Goal: Task Accomplishment & Management: Complete application form

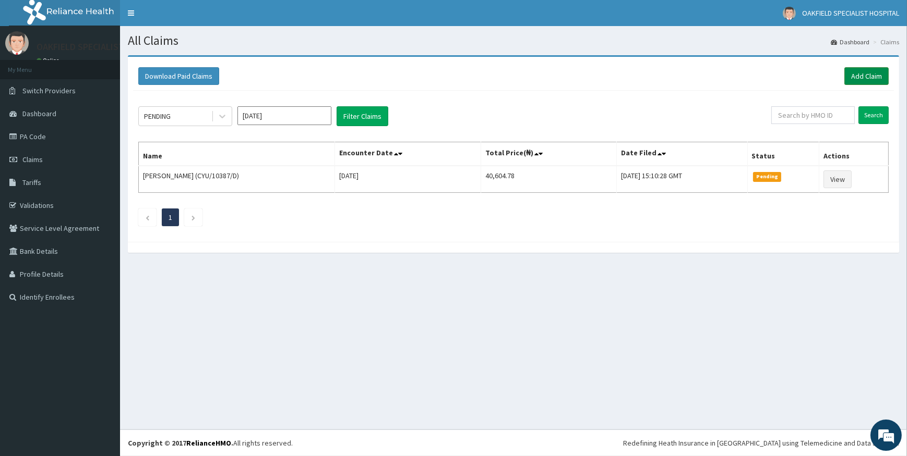
click at [864, 74] on link "Add Claim" at bounding box center [866, 76] width 44 height 18
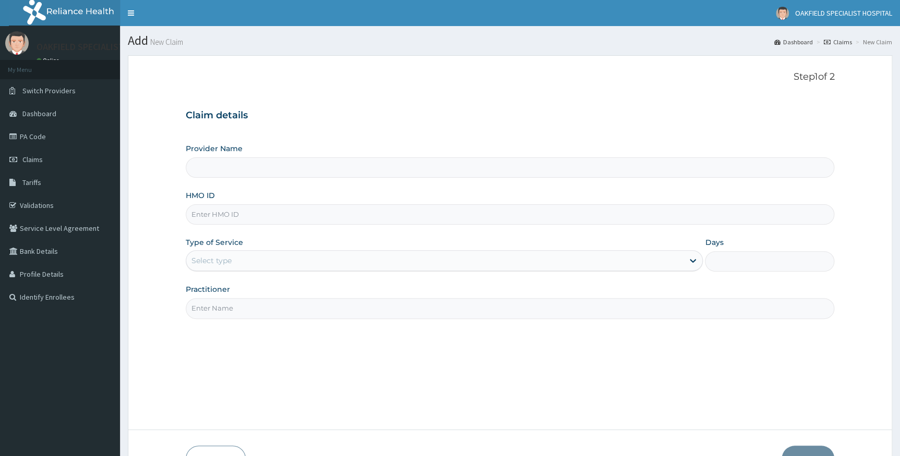
click at [214, 214] on input "HMO ID" at bounding box center [510, 214] width 649 height 20
type input "Vinca Hospital Limited"
paste input "PA/4C294A"
type input "PA/4C294A"
click at [239, 260] on div "Select type" at bounding box center [435, 260] width 498 height 17
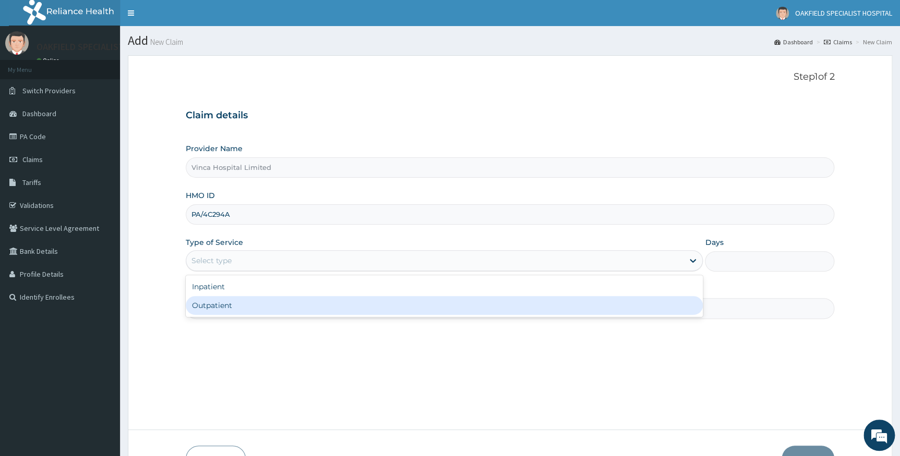
click at [223, 307] on div "Outpatient" at bounding box center [444, 305] width 517 height 19
type input "1"
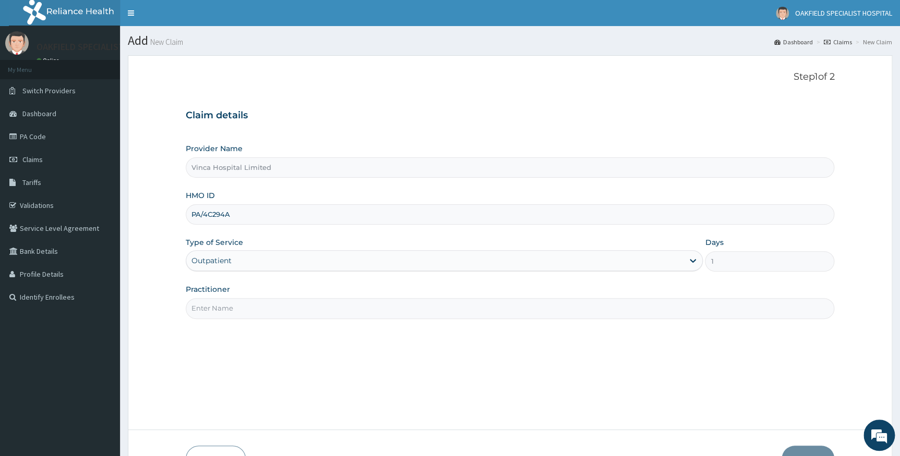
drag, startPoint x: 224, startPoint y: 309, endPoint x: 223, endPoint y: 303, distance: 5.8
click at [223, 309] on input "Practitioner" at bounding box center [510, 308] width 649 height 20
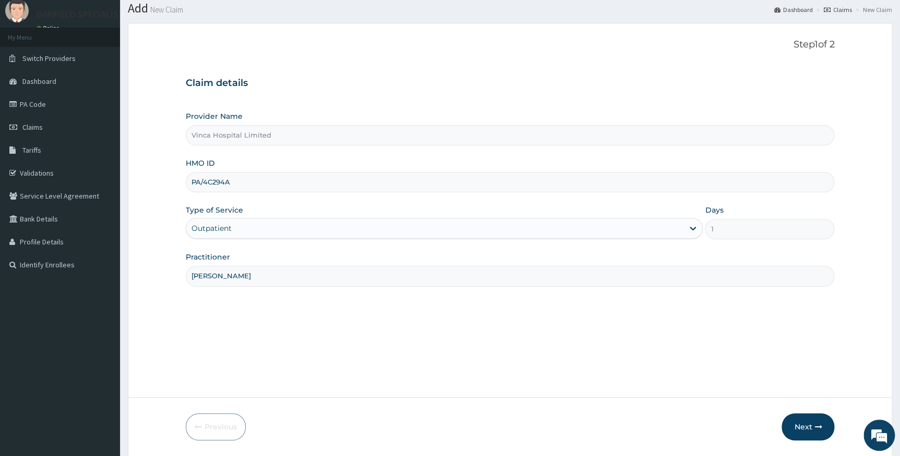
scroll to position [67, 0]
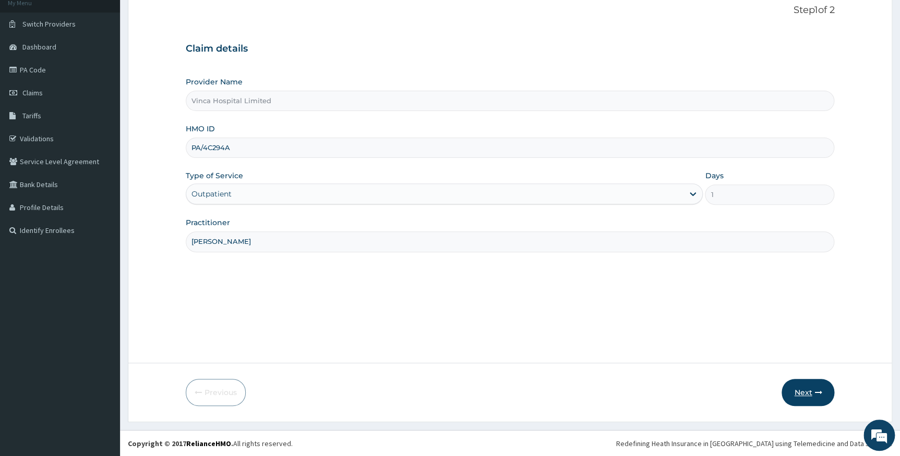
type input "DR CHUKS"
click at [816, 388] on button "Next" at bounding box center [807, 392] width 53 height 27
drag, startPoint x: 243, startPoint y: 146, endPoint x: 149, endPoint y: 149, distance: 93.9
click at [150, 149] on form "Step 1 of 2 Claim details Provider Name Vinca Hospital Limited HMO ID PA/4C294A…" at bounding box center [510, 205] width 764 height 433
paste input "ANS/10062/B"
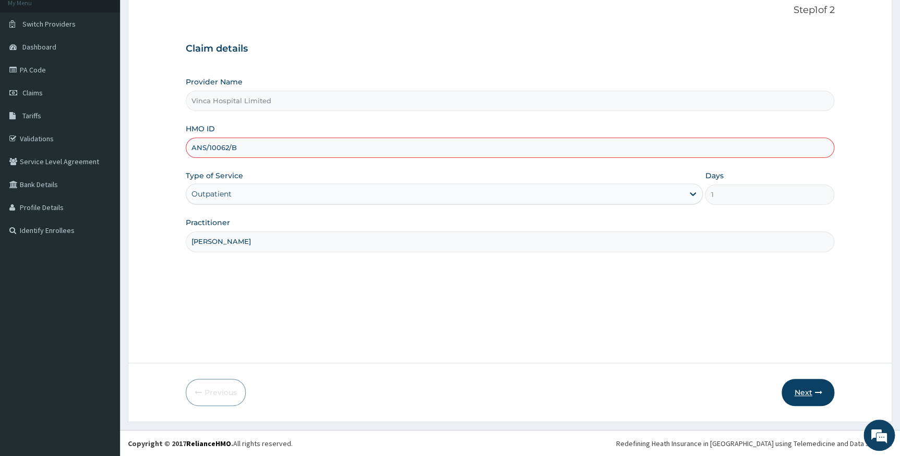
type input "ANS/10062/B"
click at [799, 393] on button "Next" at bounding box center [807, 392] width 53 height 27
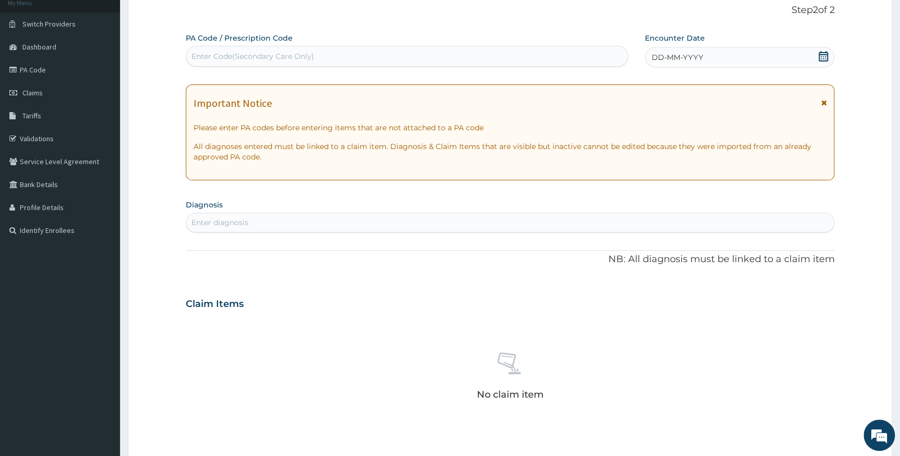
click at [255, 58] on div "Enter Code(Secondary Care Only)" at bounding box center [252, 56] width 123 height 10
paste input "PA/4C294A"
type input "PA/4C294A"
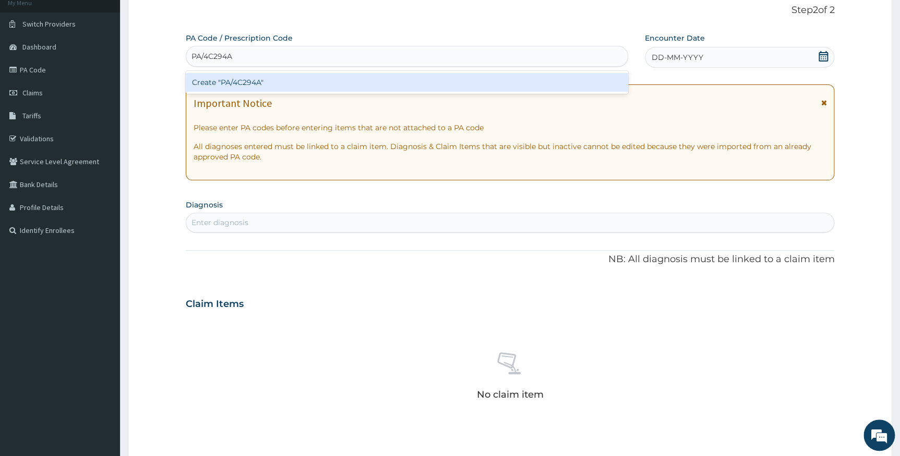
click at [258, 83] on div "Create "PA/4C294A"" at bounding box center [407, 82] width 442 height 19
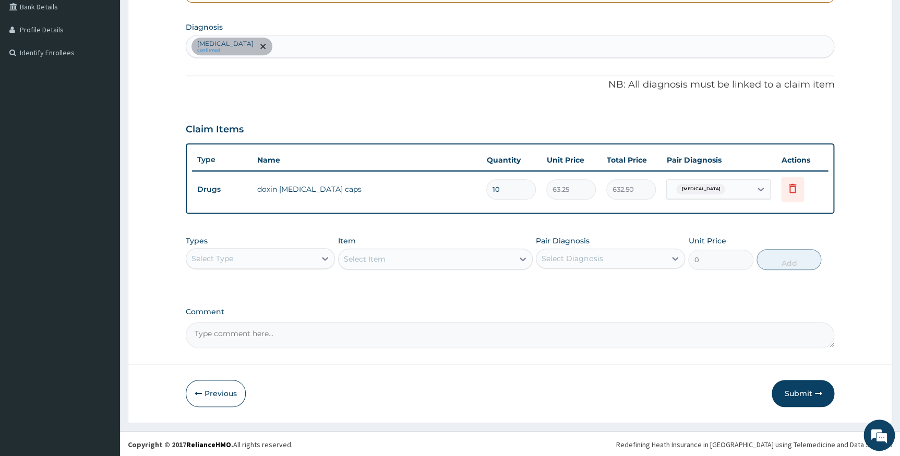
scroll to position [245, 0]
click at [804, 389] on button "Submit" at bounding box center [803, 393] width 63 height 27
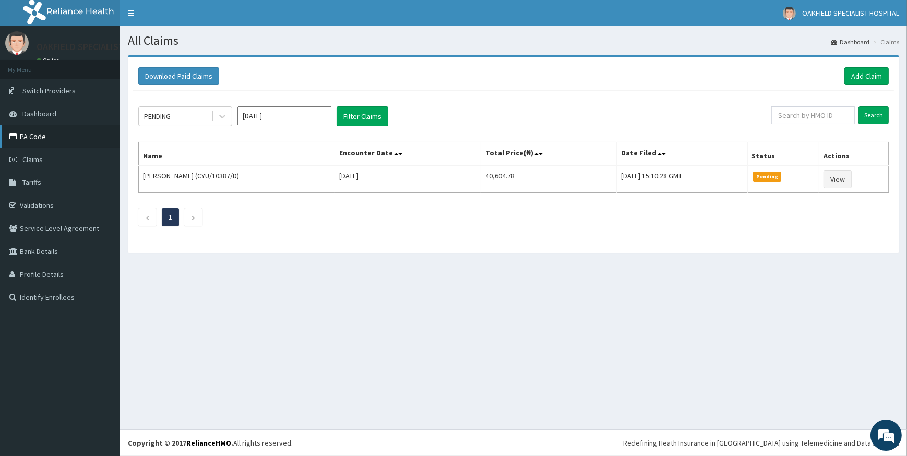
click at [20, 141] on link "PA Code" at bounding box center [60, 136] width 120 height 23
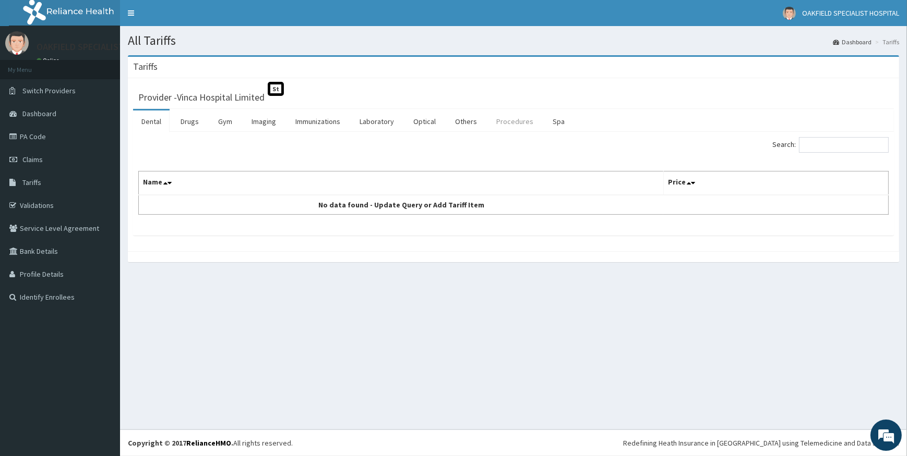
click at [496, 119] on link "Procedures" at bounding box center [515, 122] width 54 height 22
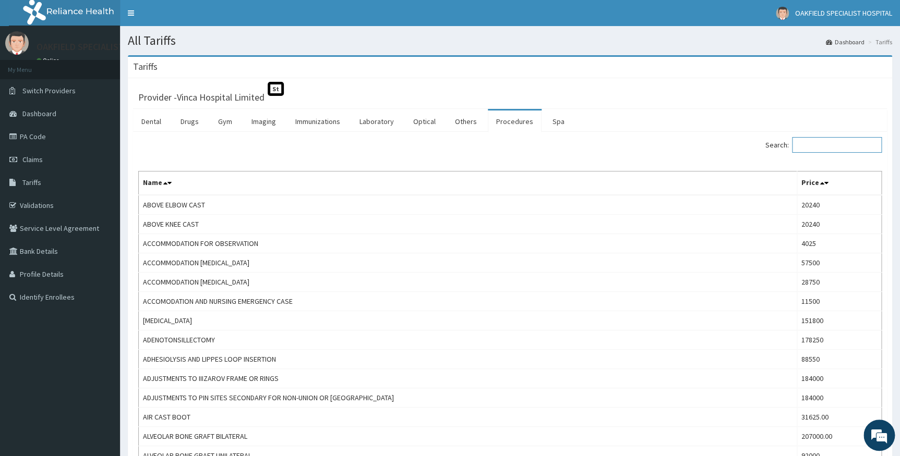
click at [816, 144] on input "Search:" at bounding box center [837, 145] width 90 height 16
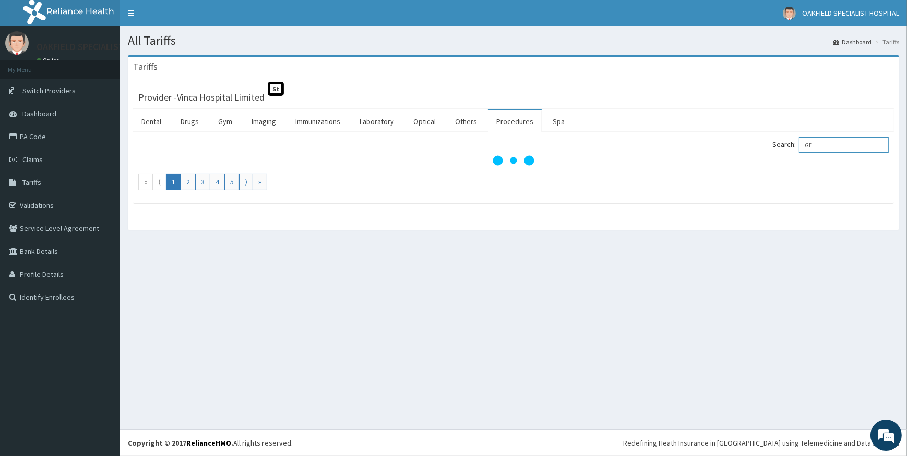
type input "G"
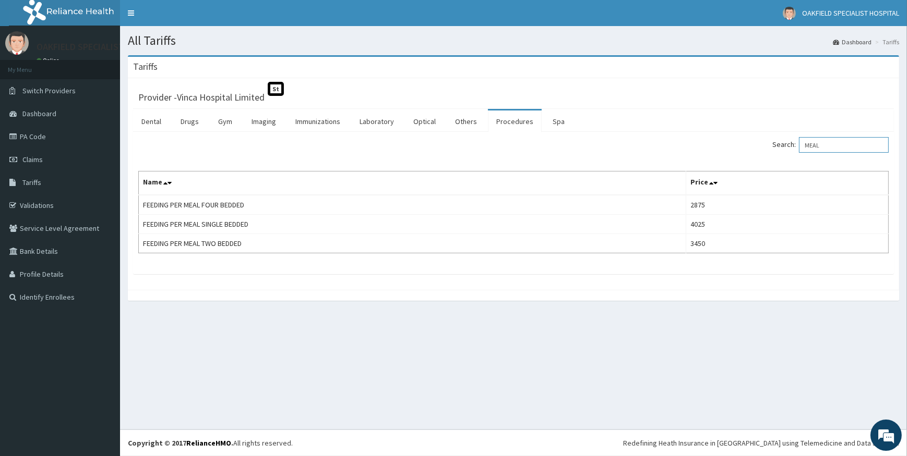
type input "MEAL"
